Goal: Task Accomplishment & Management: Complete application form

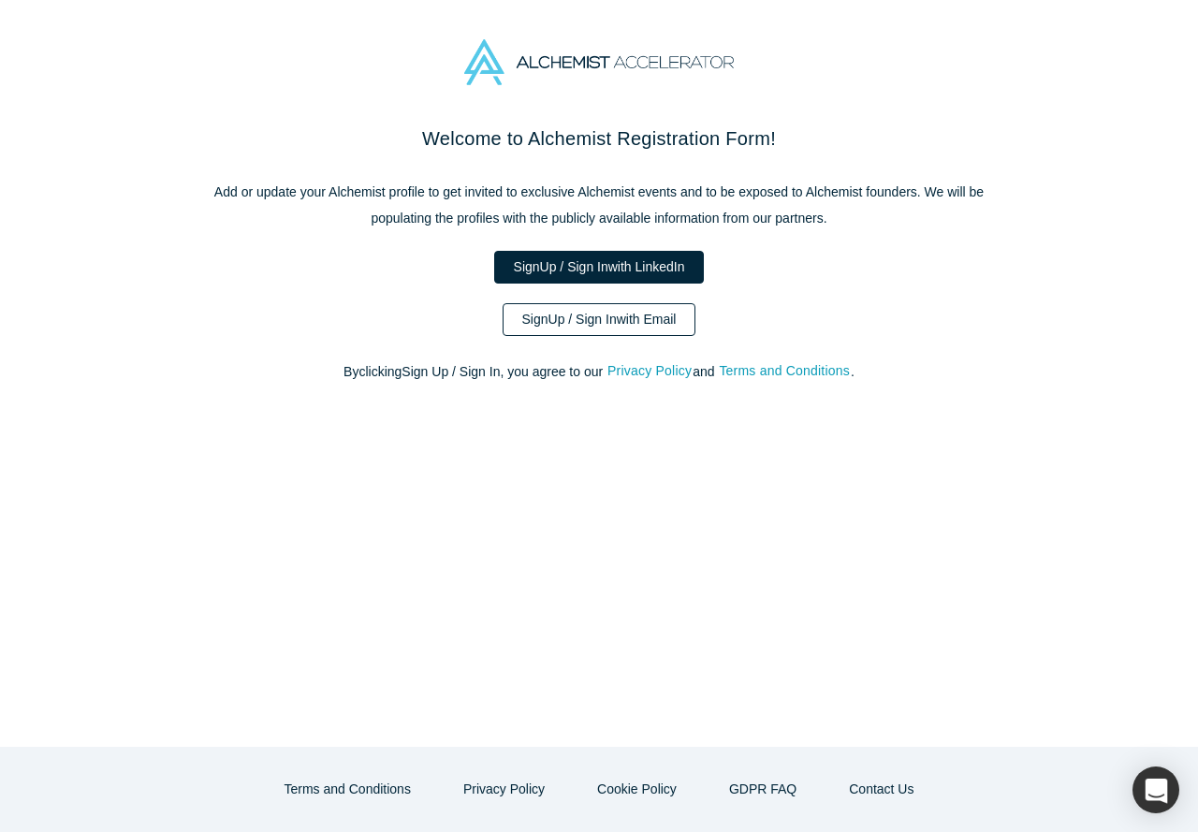
click at [539, 328] on link "Sign Up / Sign In with Email" at bounding box center [600, 319] width 194 height 33
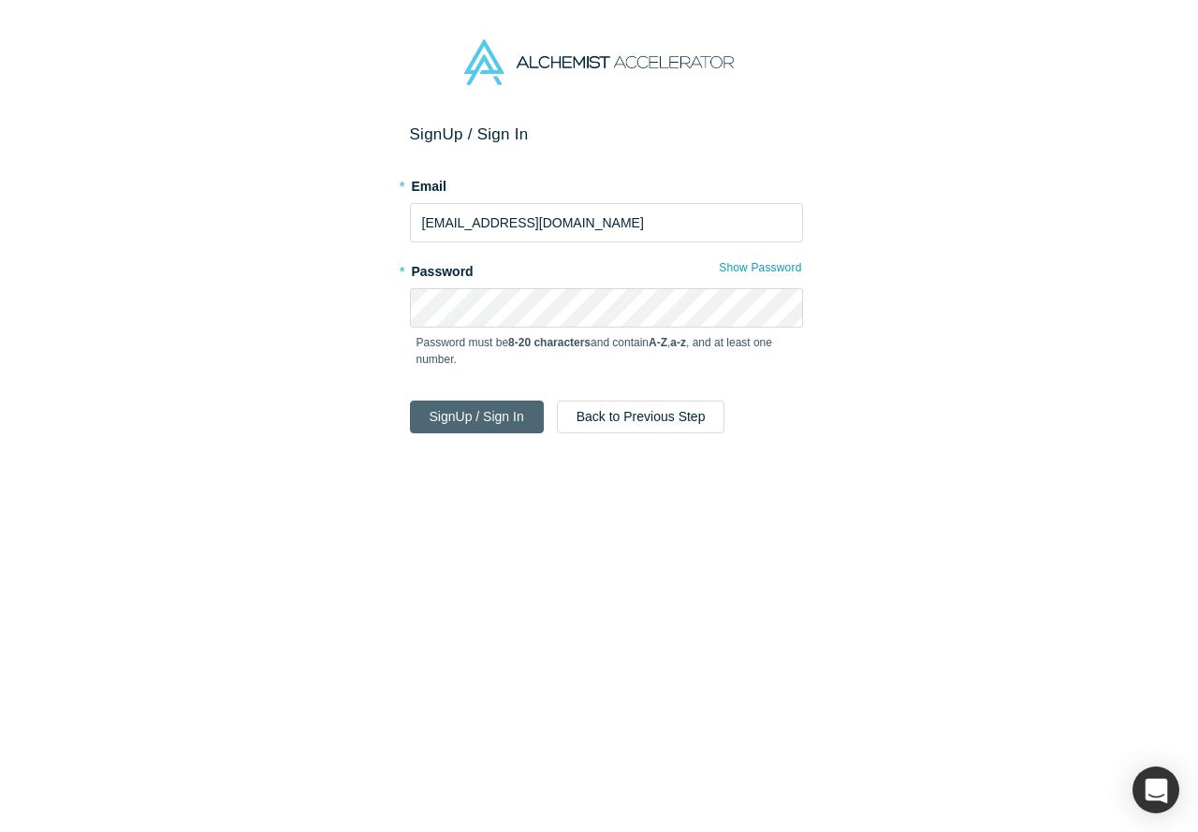
click at [453, 404] on button "Sign Up / Sign In" at bounding box center [477, 417] width 134 height 33
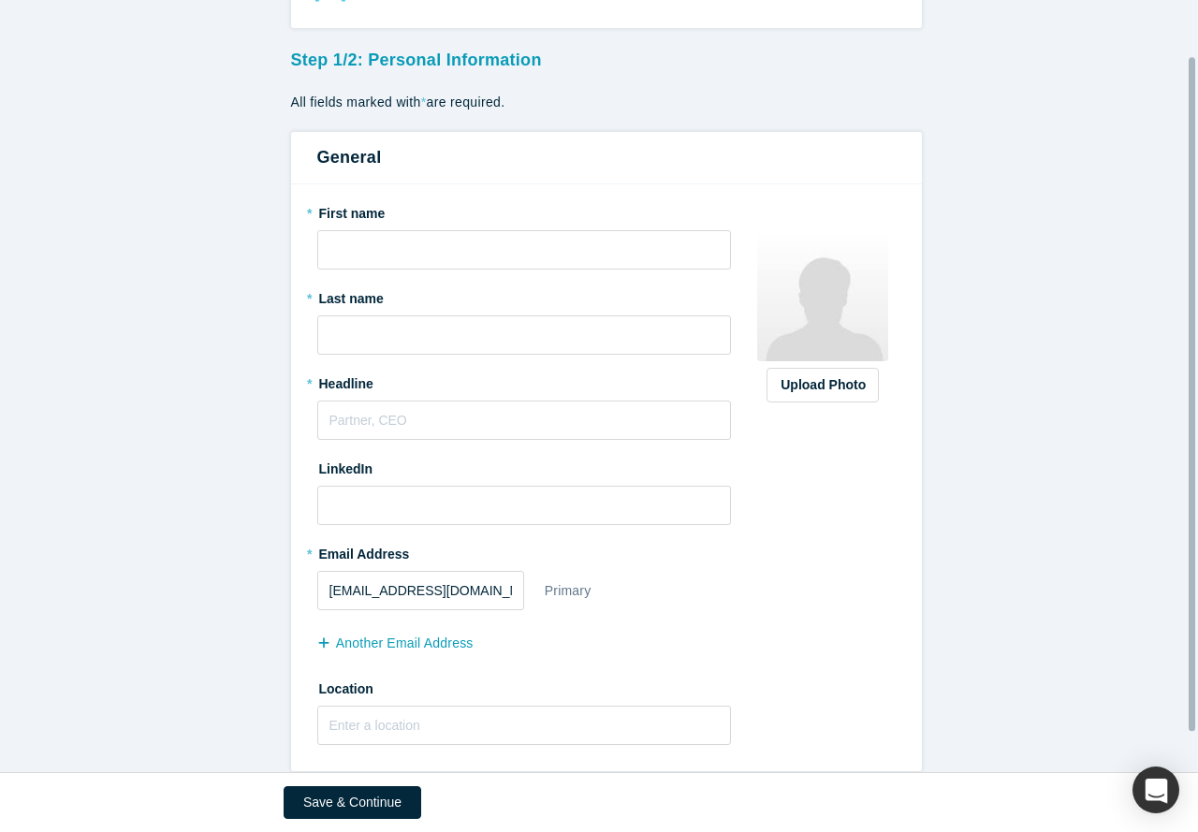
scroll to position [109, 0]
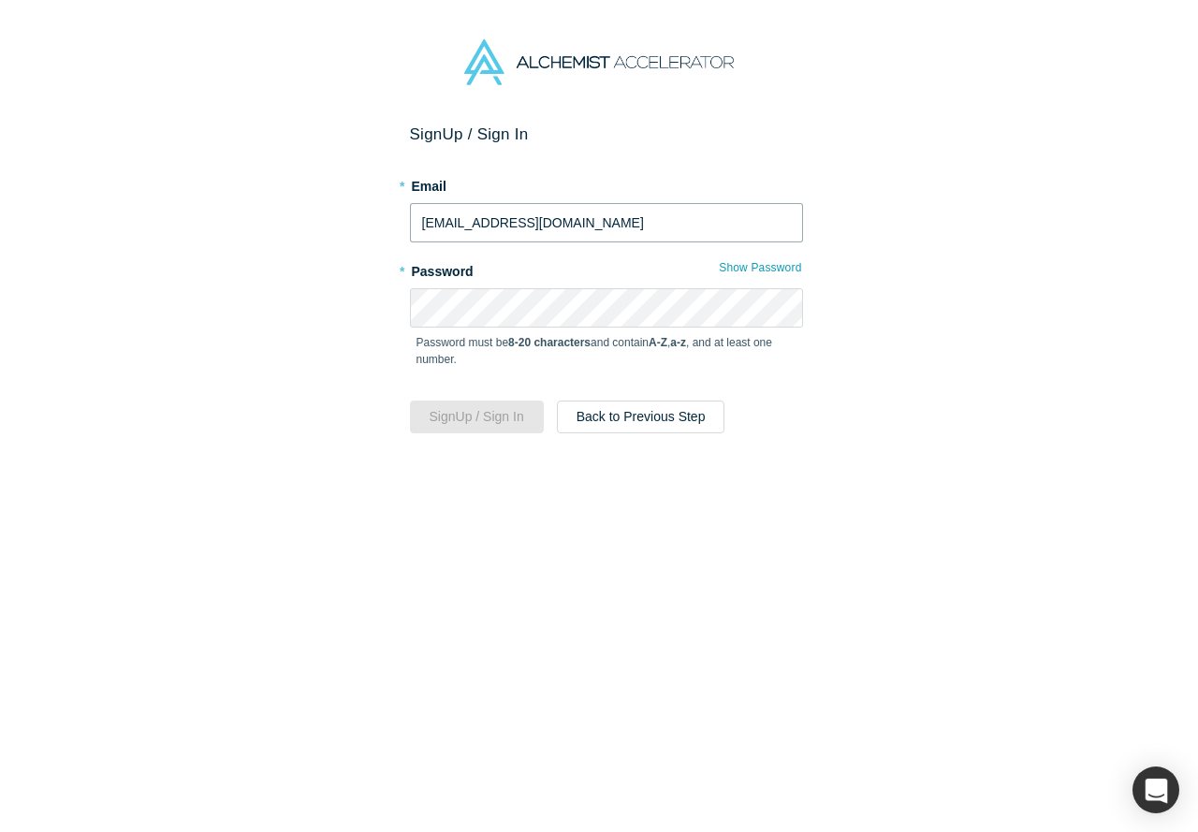
click at [480, 228] on input "[EMAIL_ADDRESS][DOMAIN_NAME]" at bounding box center [606, 222] width 393 height 39
click at [533, 208] on input "[EMAIL_ADDRESS][DOMAIN_NAME]" at bounding box center [606, 222] width 393 height 39
click at [532, 217] on input "[EMAIL_ADDRESS][DOMAIN_NAME]" at bounding box center [606, 222] width 393 height 39
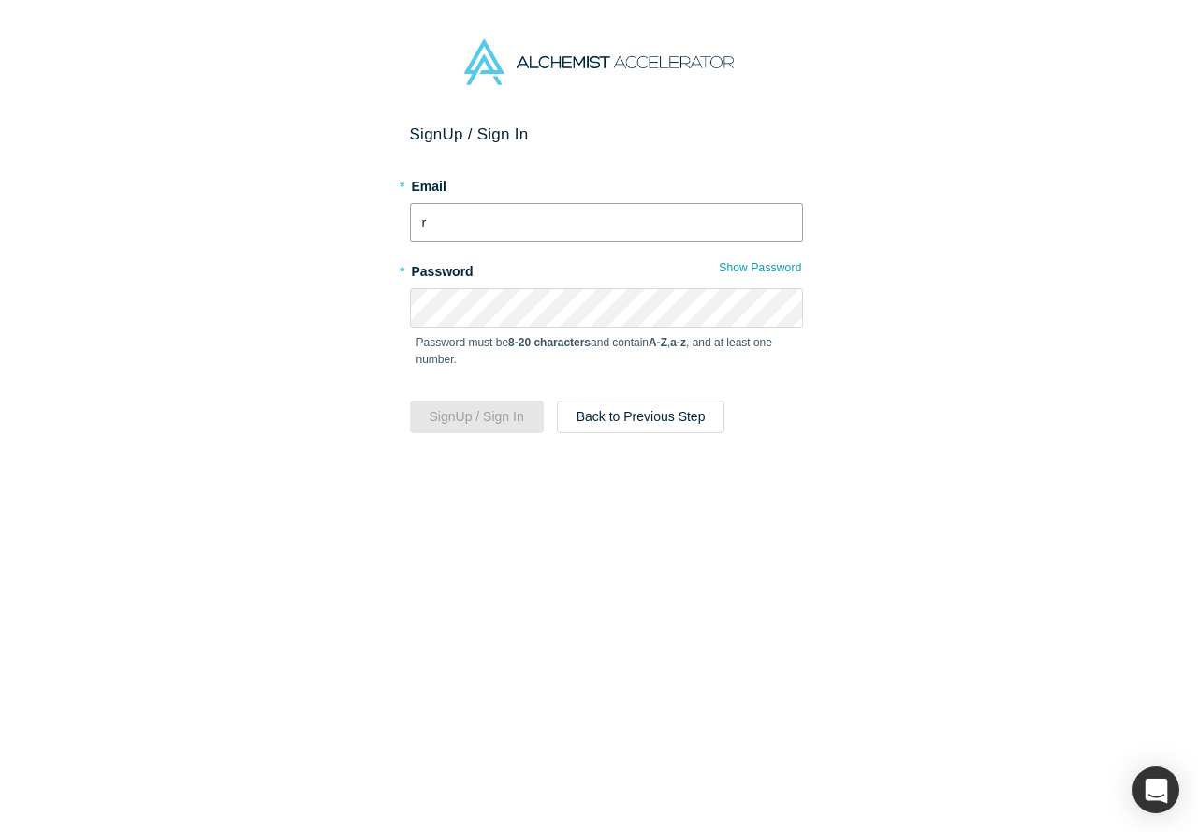
type input "[EMAIL_ADDRESS][DOMAIN_NAME]"
click at [527, 220] on input "[EMAIL_ADDRESS][DOMAIN_NAME]" at bounding box center [606, 222] width 393 height 39
click at [410, 401] on button "Sign Up / Sign In" at bounding box center [477, 417] width 134 height 33
